Goal: Task Accomplishment & Management: Complete application form

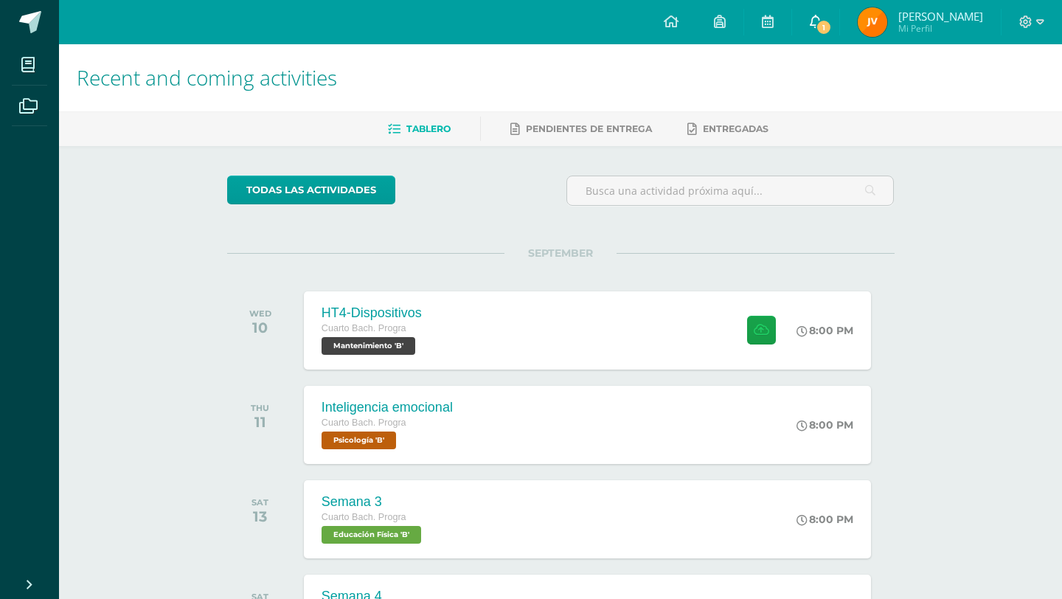
click at [833, 10] on link "1" at bounding box center [815, 22] width 47 height 44
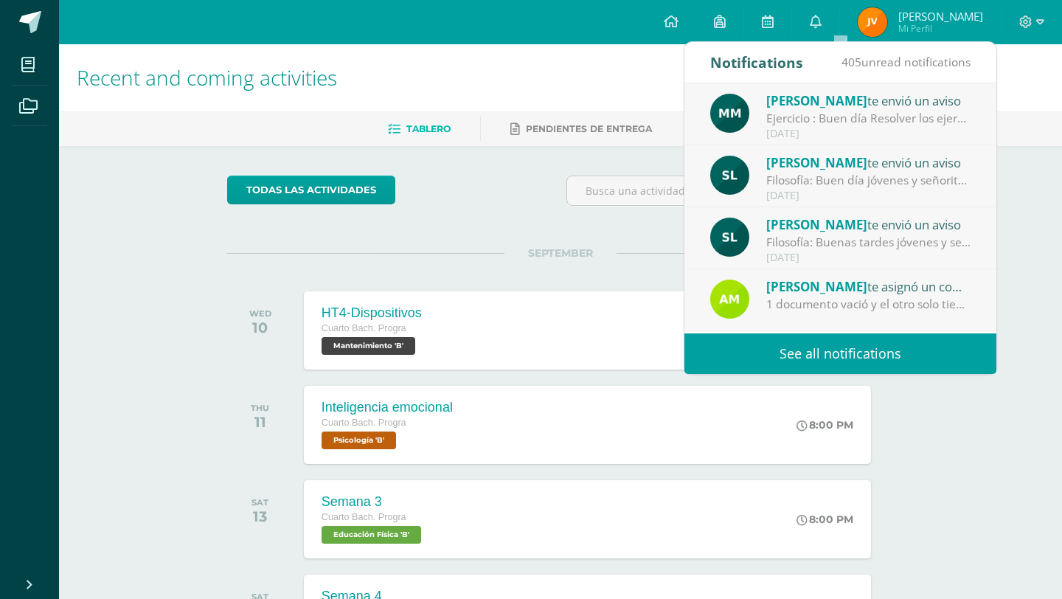
click at [928, 127] on div "Ejercicio : Buen día Resolver los ejercicios adjuntos" at bounding box center [868, 118] width 205 height 17
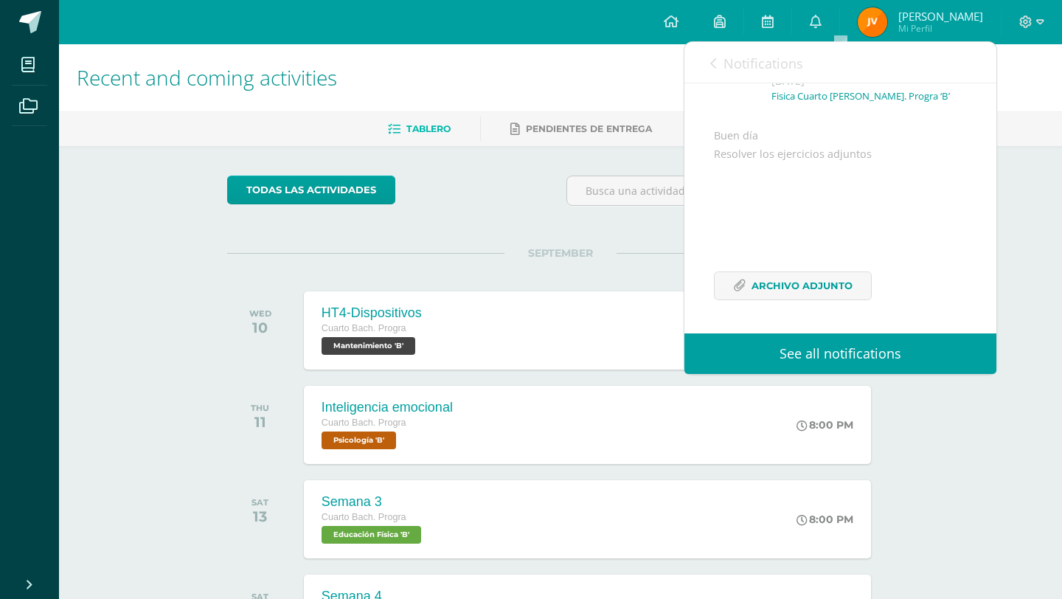
scroll to position [125, 0]
click at [848, 282] on span "Archivo Adjunto" at bounding box center [801, 285] width 101 height 27
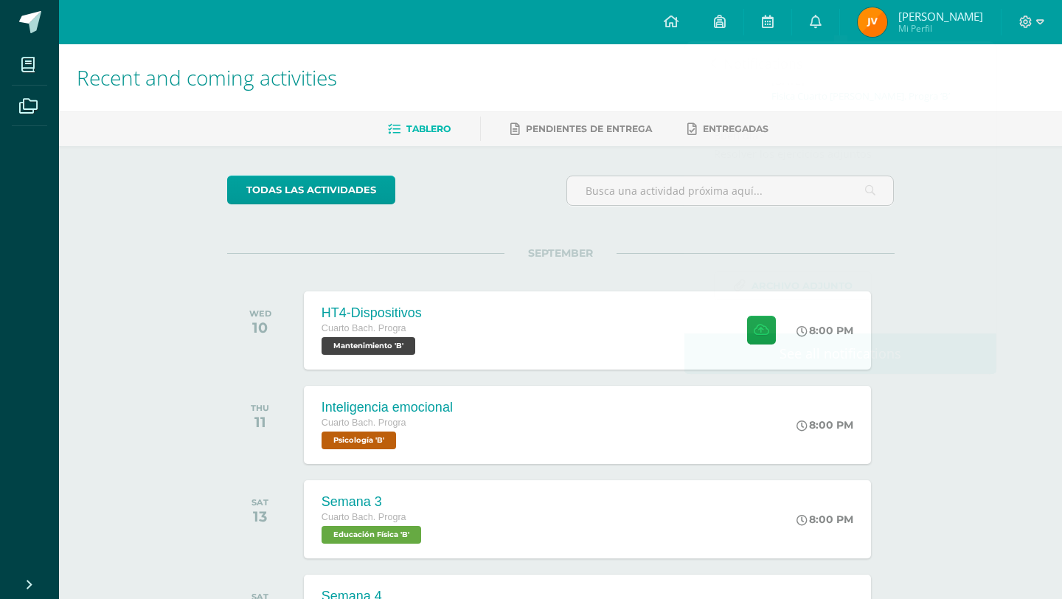
click at [486, 215] on div "todas las Actividades" at bounding box center [362, 196] width 283 height 42
click at [507, 326] on div "HT4-Dispositivos Cuarto [PERSON_NAME]. Progra Mantenimiento 'B' 8:00 PM HT4-Dis…" at bounding box center [587, 330] width 573 height 79
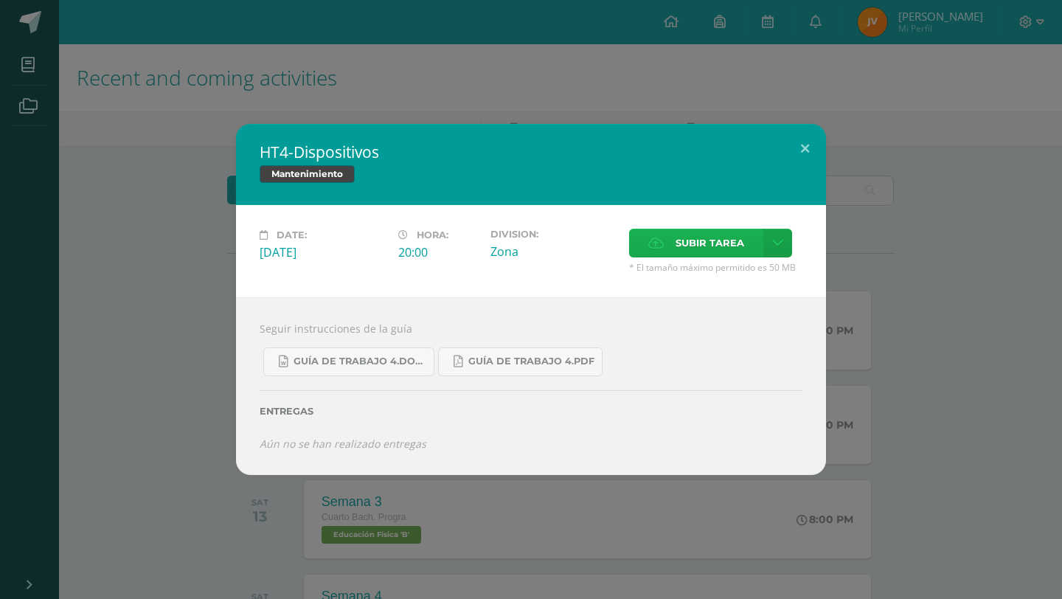
click at [692, 254] on span "Subir tarea" at bounding box center [709, 242] width 69 height 27
click at [0, 0] on input "Subir tarea" at bounding box center [0, 0] width 0 height 0
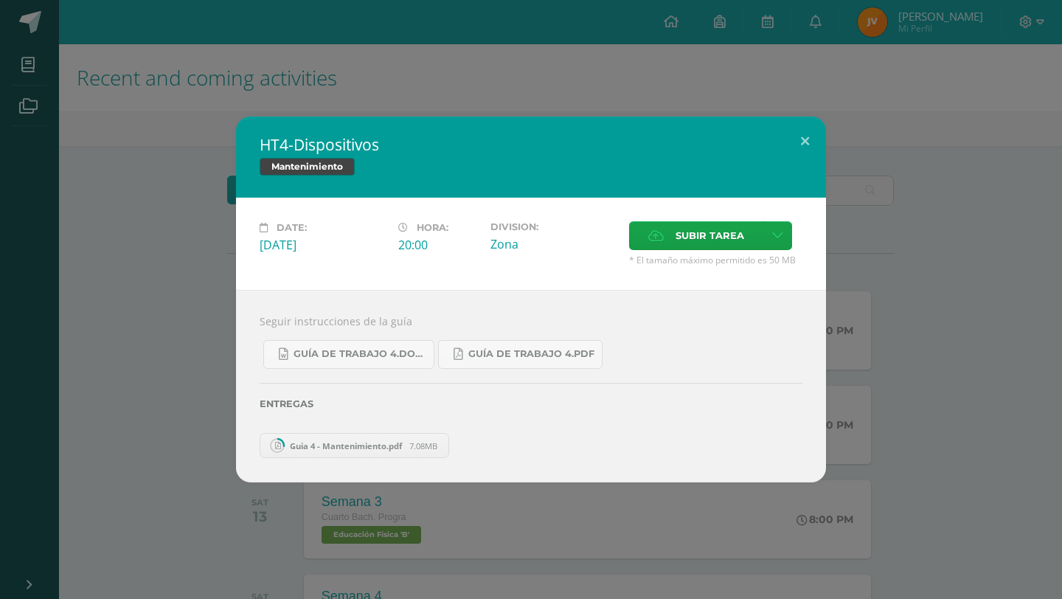
click at [946, 216] on div "HT4-Dispositivos Mantenimiento Date: [DATE] Hora: 20:00 Division: Zona" at bounding box center [531, 300] width 1050 height 366
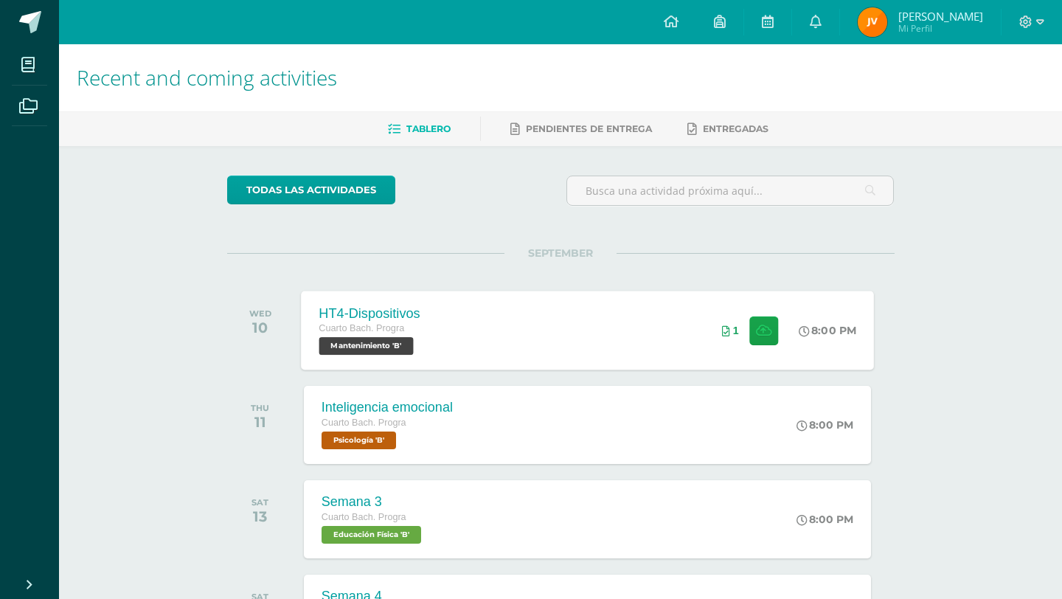
click at [689, 319] on div "HT4-Dispositivos Cuarto [PERSON_NAME]. Progra Mantenimiento 'B' 8:00 PM 1 HT4-D…" at bounding box center [587, 330] width 573 height 79
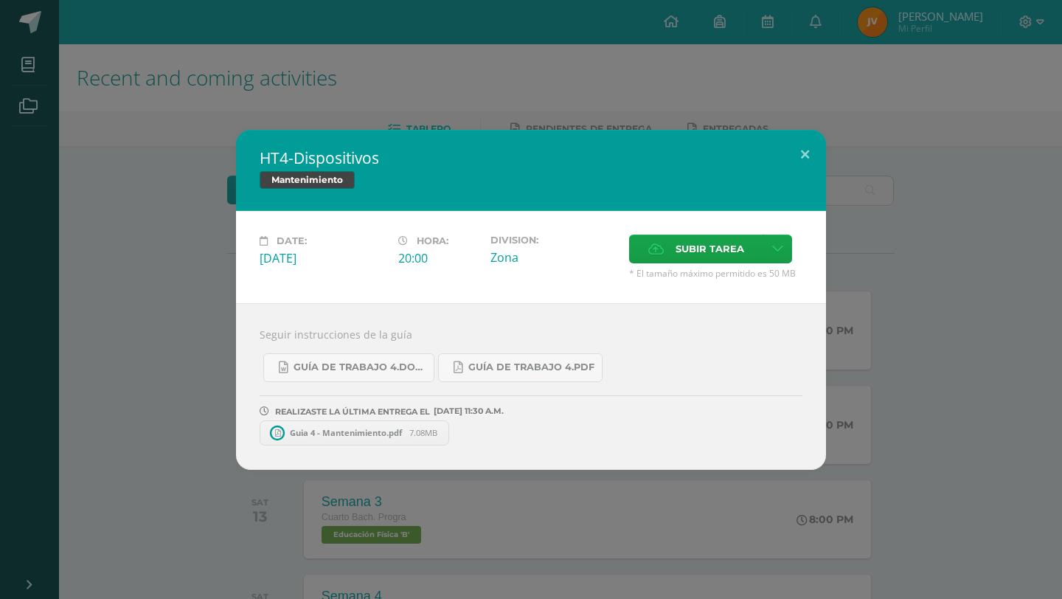
click at [951, 299] on div "HT4-Dispositivos Mantenimiento Date: [DATE] Hora: 20:00 Division: Zona" at bounding box center [531, 300] width 1050 height 340
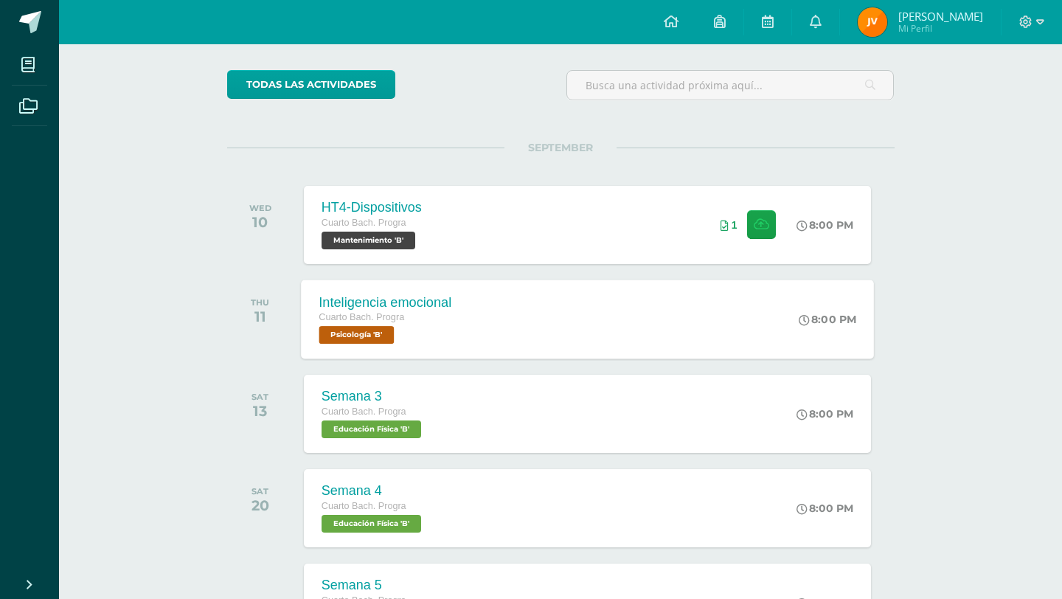
scroll to position [0, 0]
